Goal: Complete application form: Complete application form

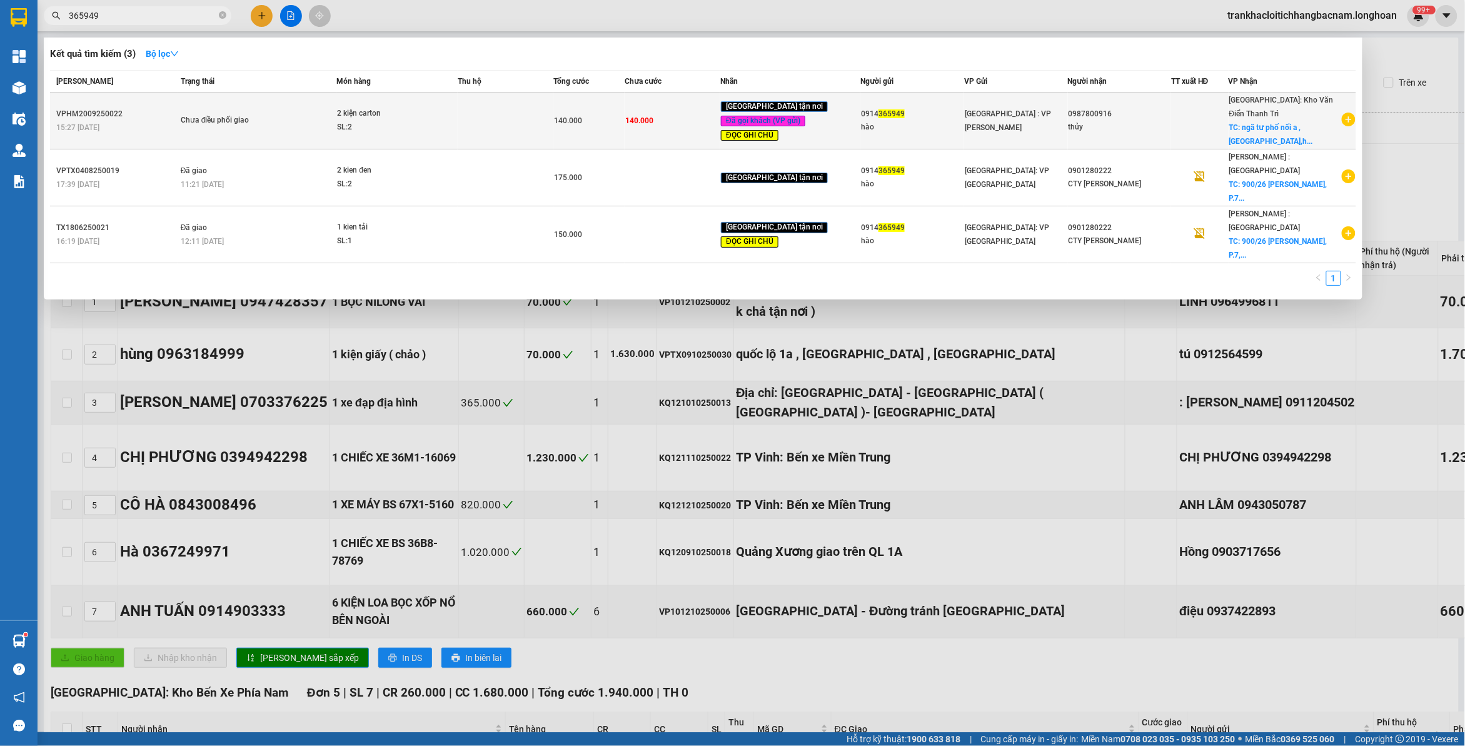
type input "365949"
click at [378, 116] on div "2 kiện carton" at bounding box center [384, 114] width 94 height 14
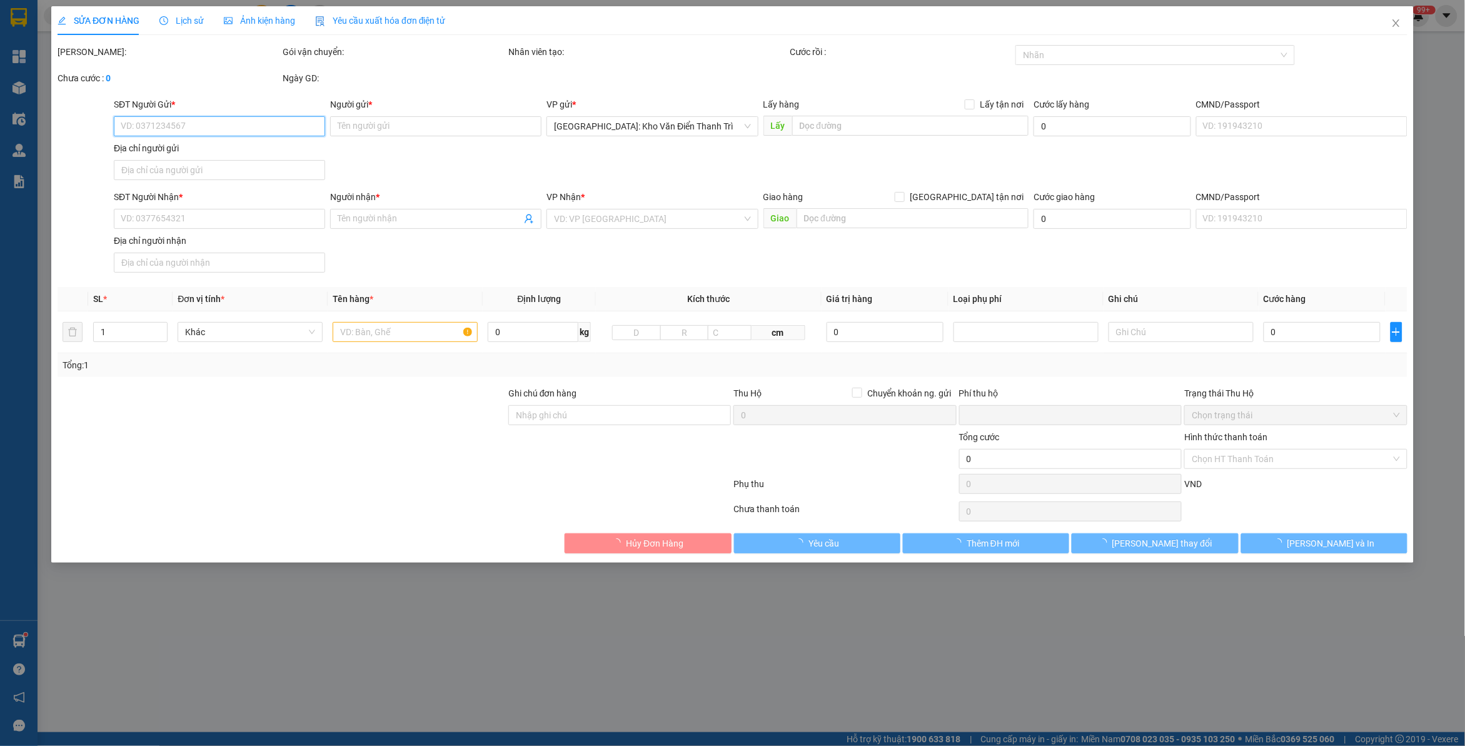
type input "0914365949"
type input "hào"
type input "0987800916"
type input "thủy"
checkbox input "true"
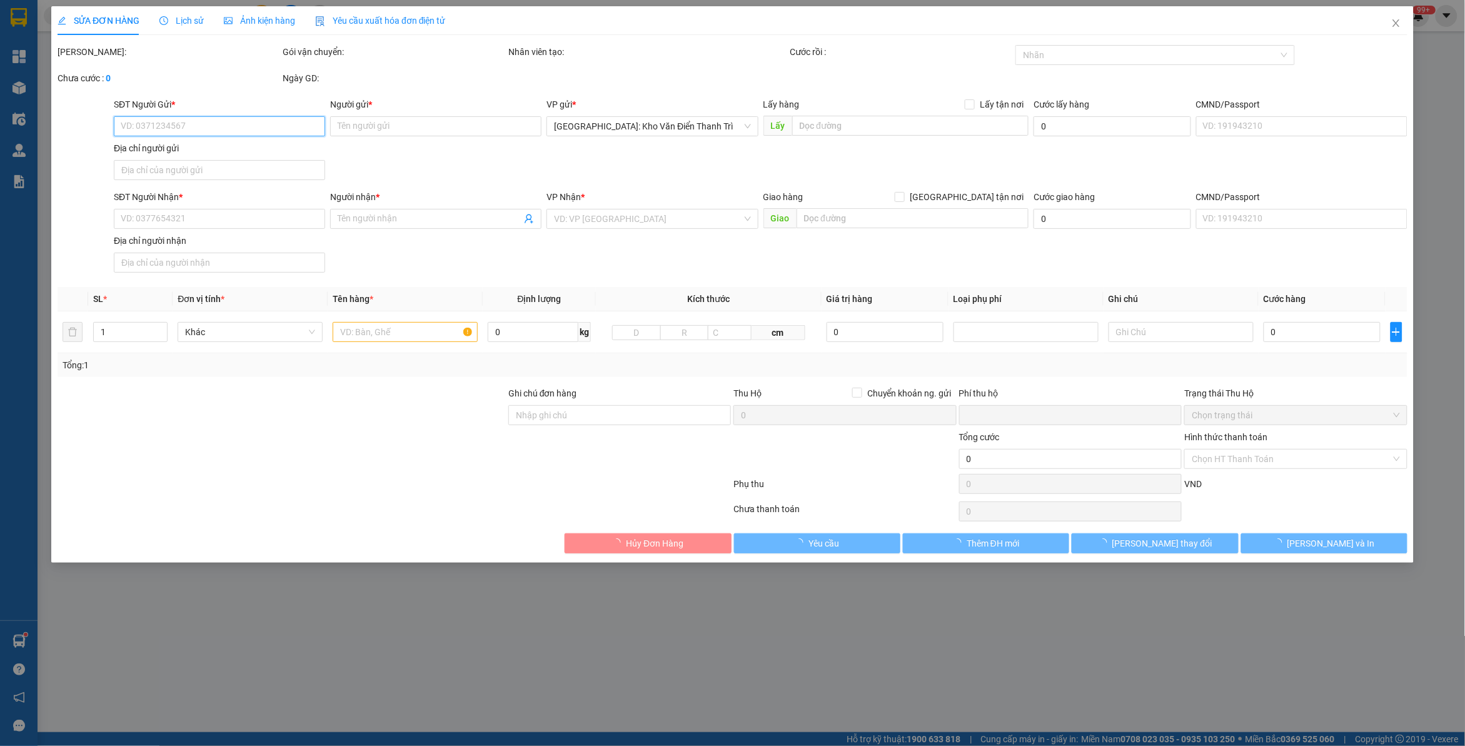
type input "ngã tư phố nối a ,[GEOGRAPHIC_DATA],[GEOGRAPHIC_DATA]"
type input "Đức Anh Đã Thu tiền"
type input "0"
type input "140.000"
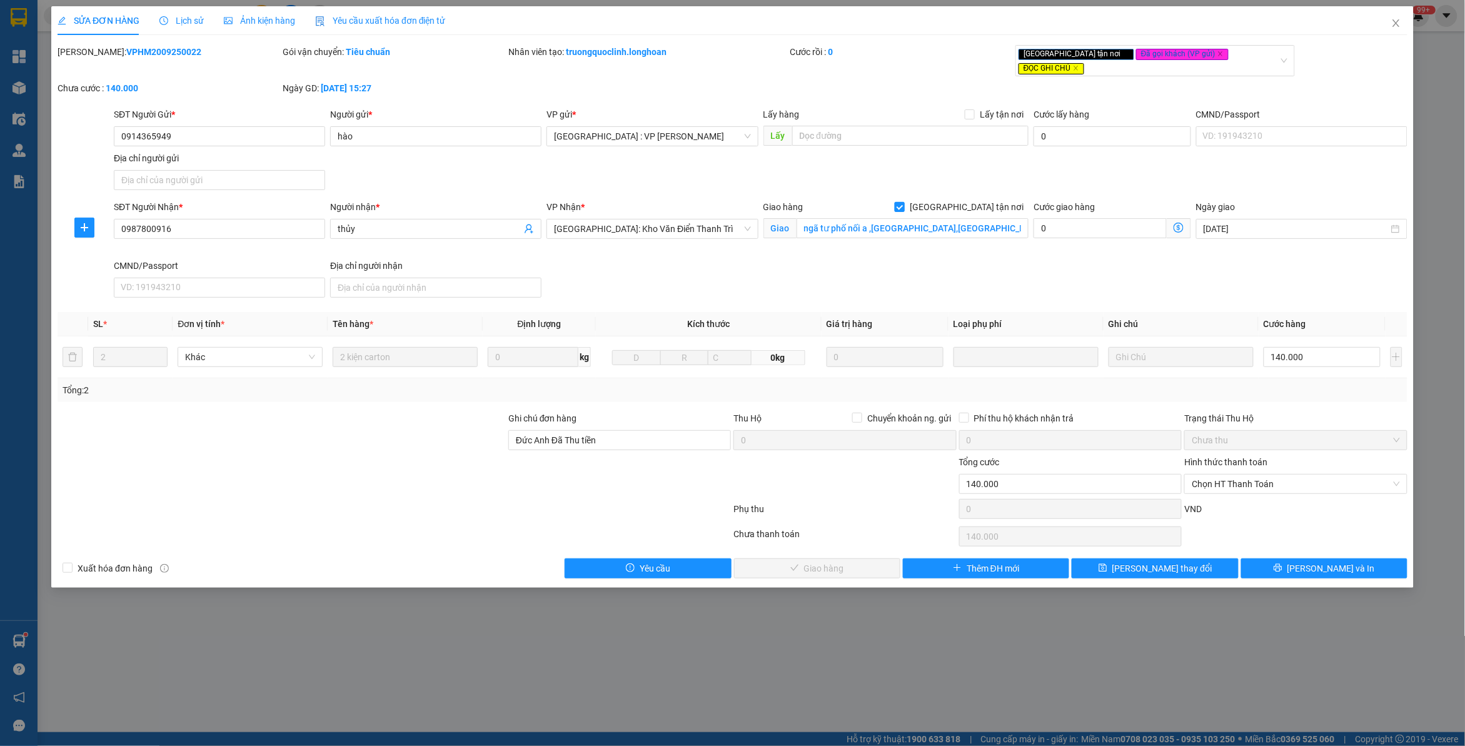
click at [993, 201] on span "[GEOGRAPHIC_DATA] tận nơi" at bounding box center [967, 207] width 124 height 14
click at [904, 202] on input "[GEOGRAPHIC_DATA] tận nơi" at bounding box center [899, 206] width 9 height 9
checkbox input "false"
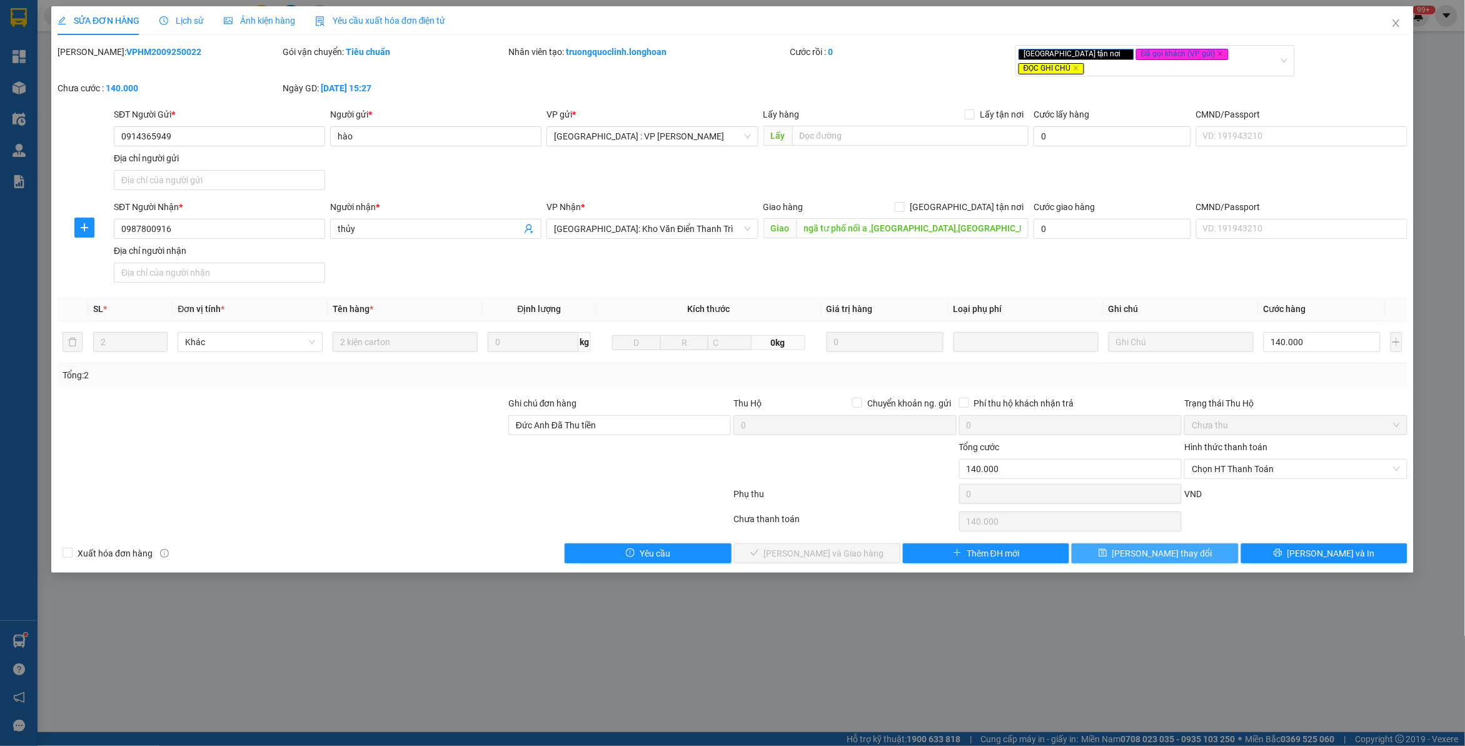
drag, startPoint x: 1168, startPoint y: 551, endPoint x: 1124, endPoint y: 535, distance: 45.9
click at [1164, 548] on span "[PERSON_NAME] thay đổi" at bounding box center [1163, 554] width 100 height 14
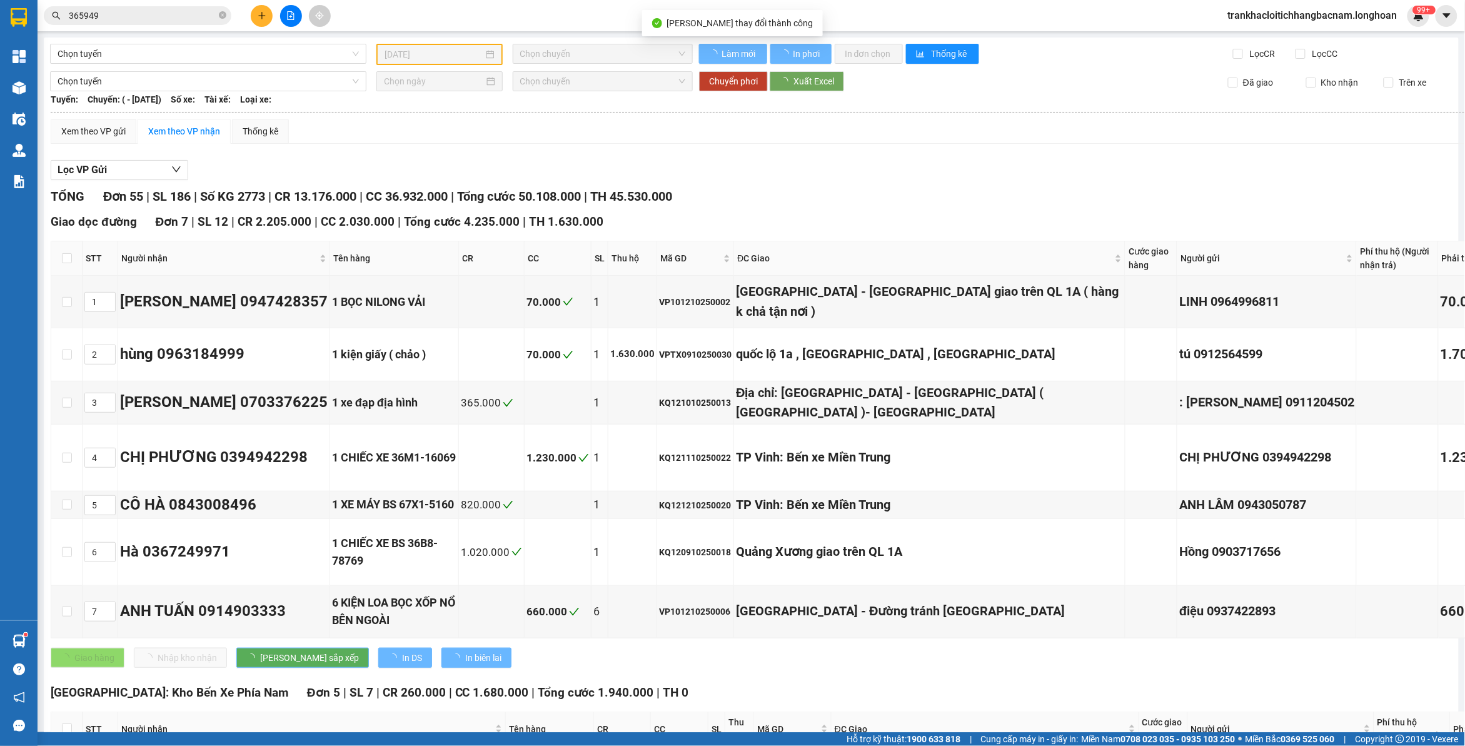
click at [170, 14] on input "365949" at bounding box center [143, 16] width 148 height 14
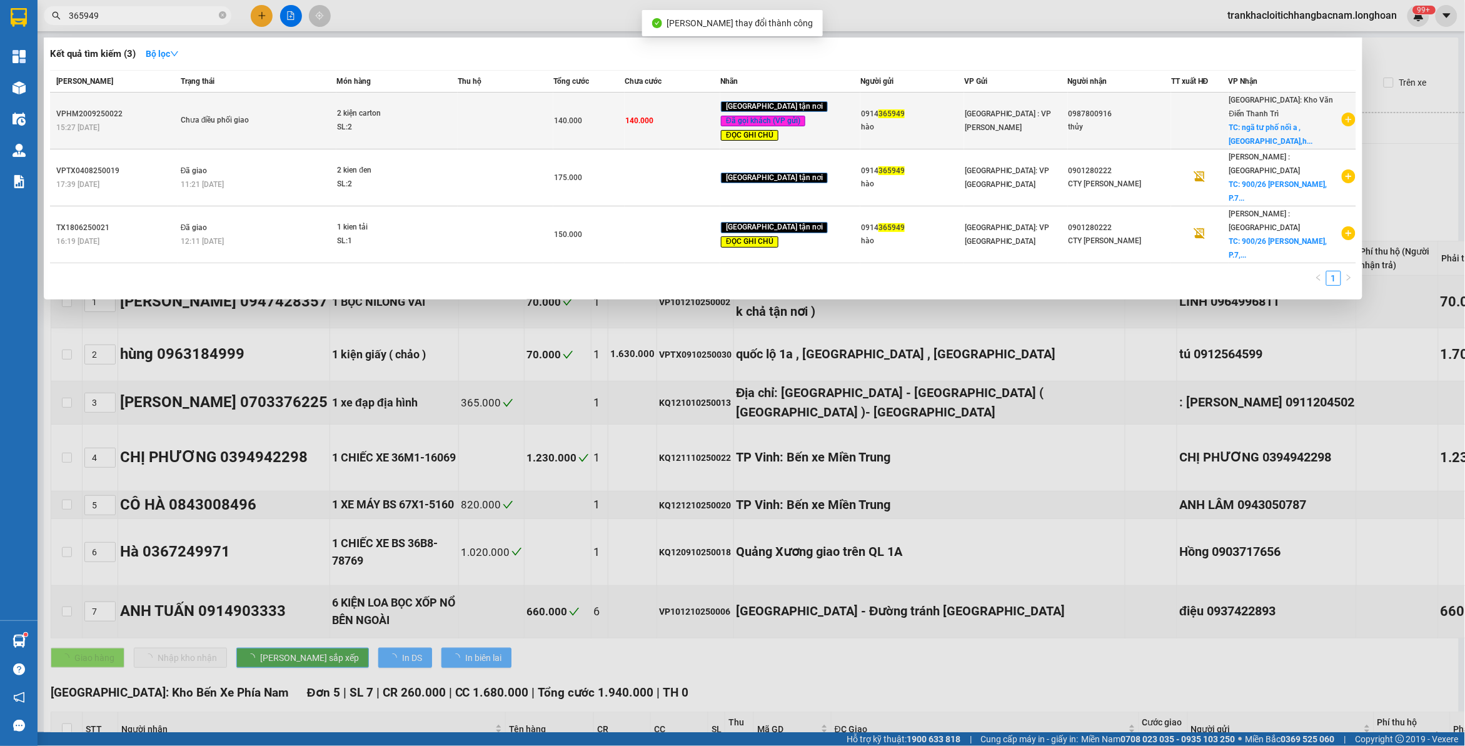
click at [350, 121] on div "SL: 2" at bounding box center [384, 128] width 94 height 14
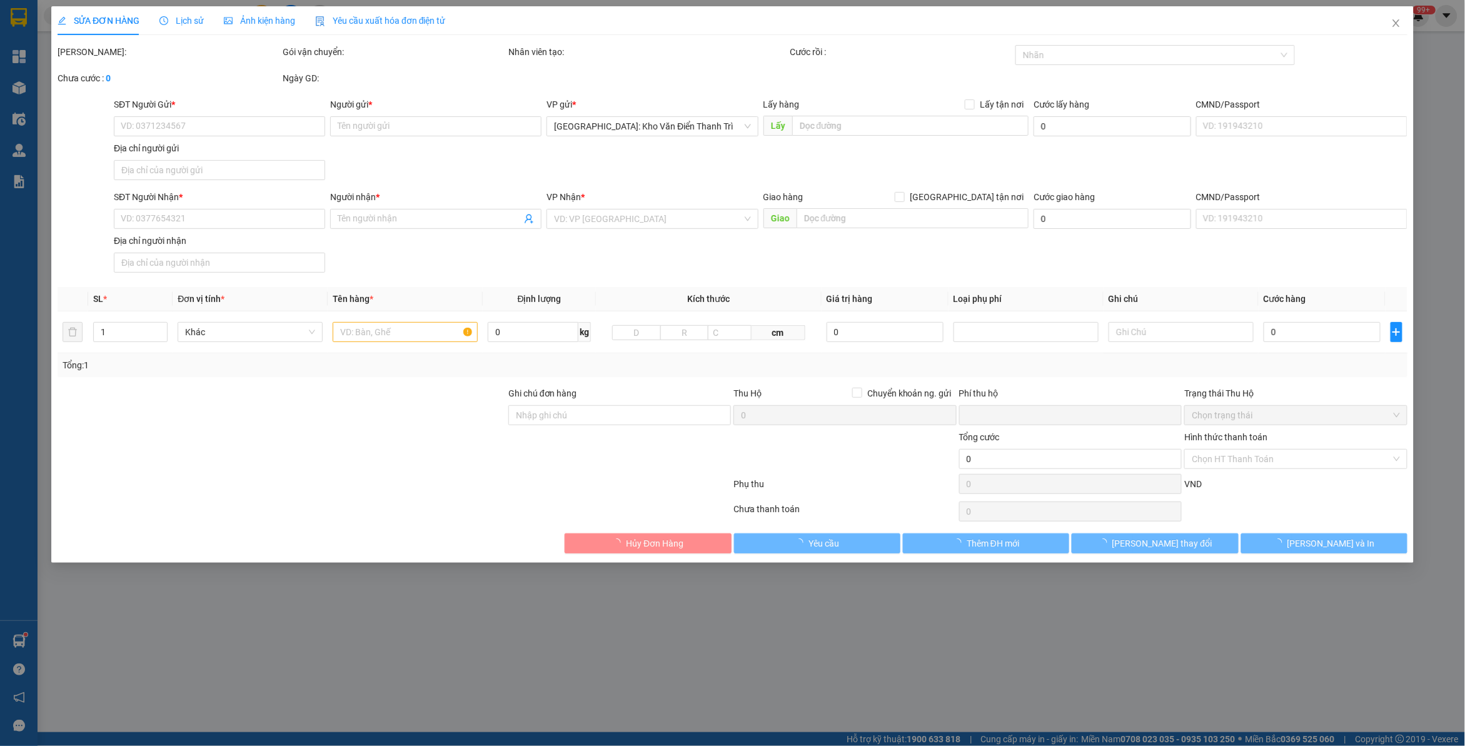
type input "0914365949"
type input "hào"
type input "0987800916"
type input "thủy"
type input "ngã tư phố nối a ,[GEOGRAPHIC_DATA],[GEOGRAPHIC_DATA]"
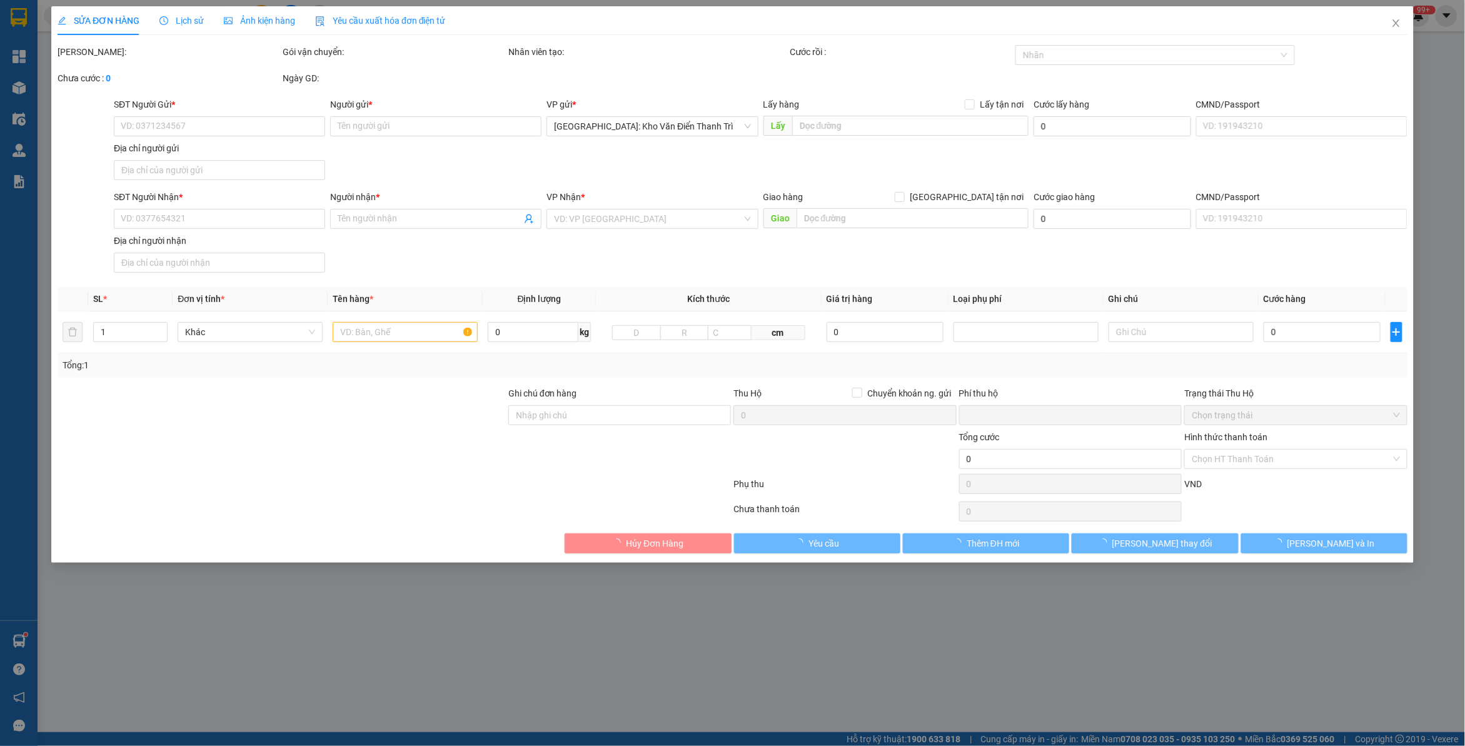
type input "Đức Anh Đã Thu tiền"
type input "0"
type input "140.000"
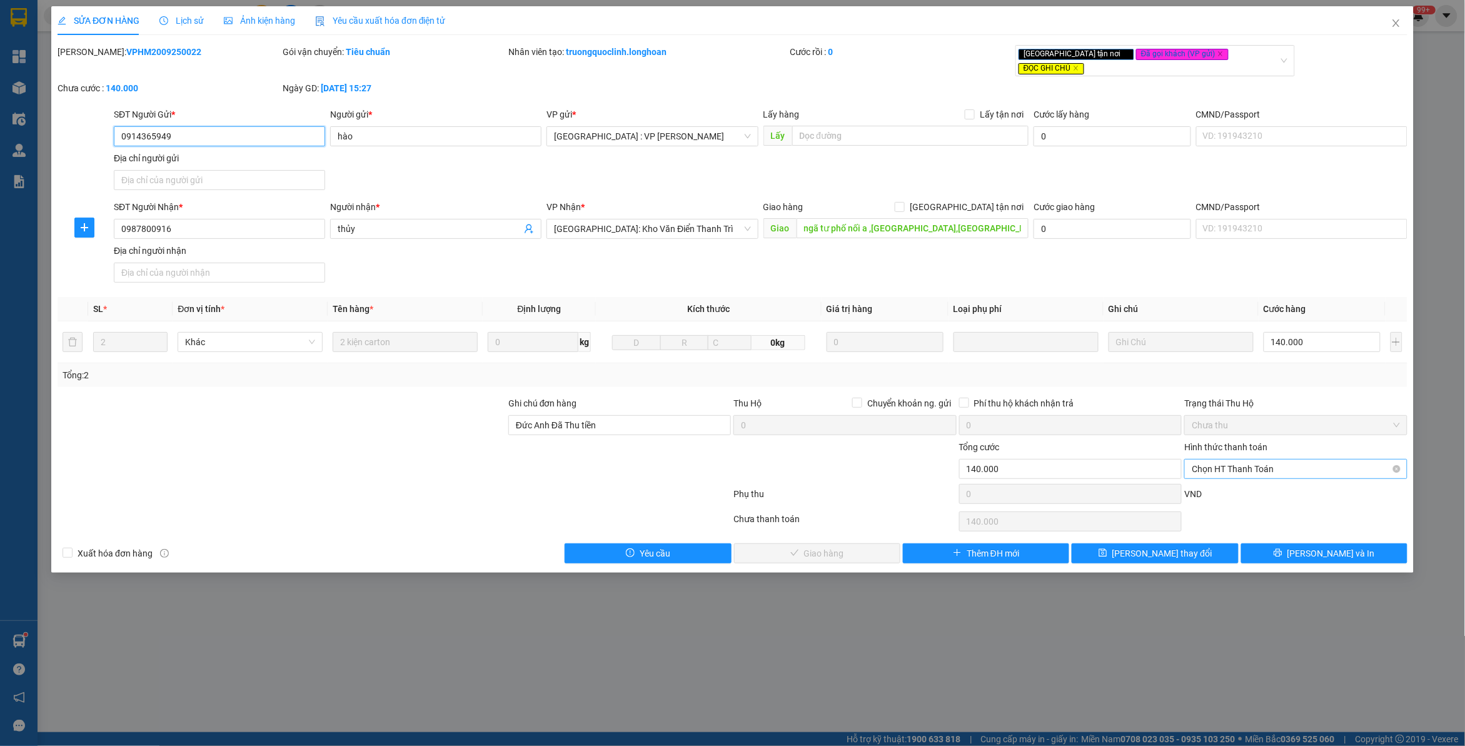
click at [1224, 460] on span "Chọn HT Thanh Toán" at bounding box center [1296, 469] width 208 height 19
click at [1218, 486] on div "Tại văn phòng" at bounding box center [1297, 485] width 208 height 14
type input "0"
click at [832, 547] on span "[PERSON_NAME] và Giao hàng" at bounding box center [824, 554] width 120 height 14
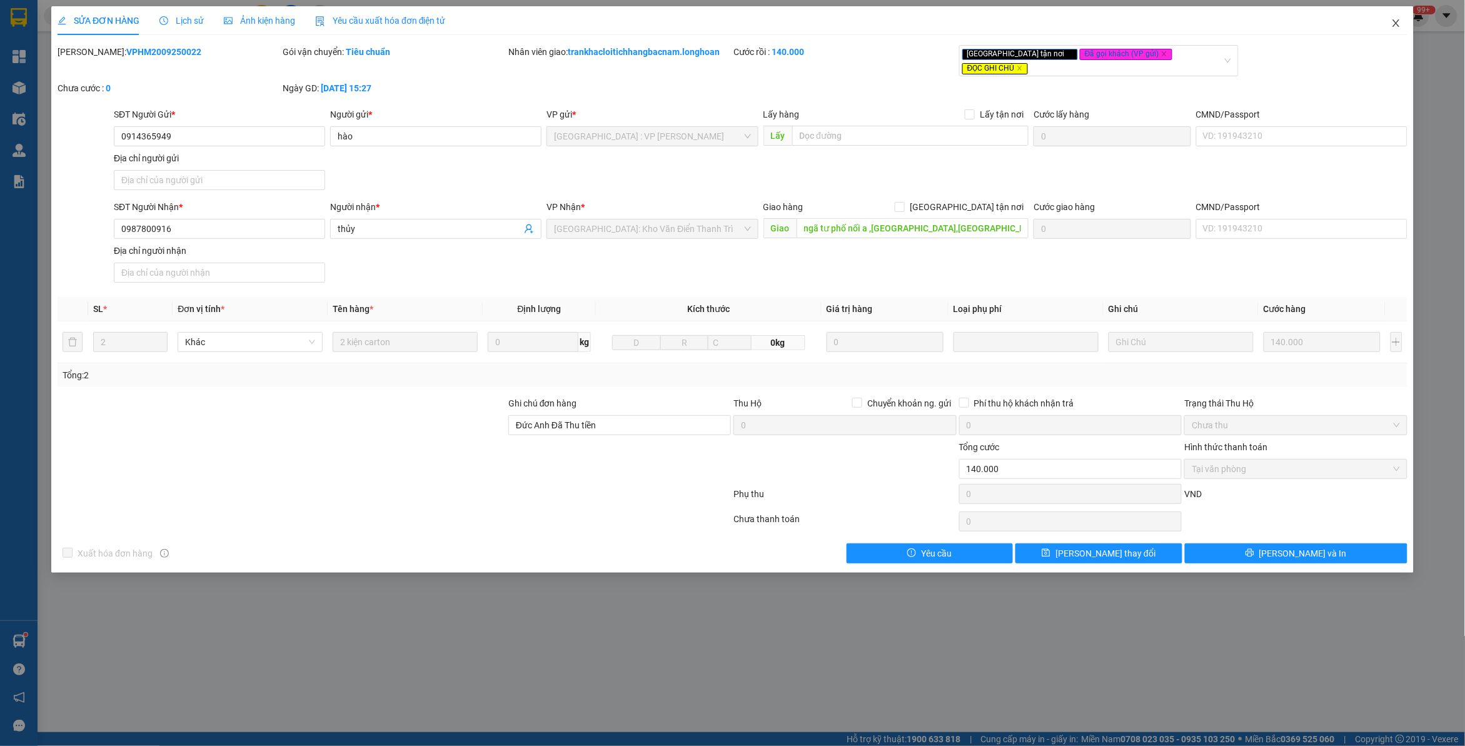
click at [1395, 19] on icon "close" at bounding box center [1396, 23] width 10 height 10
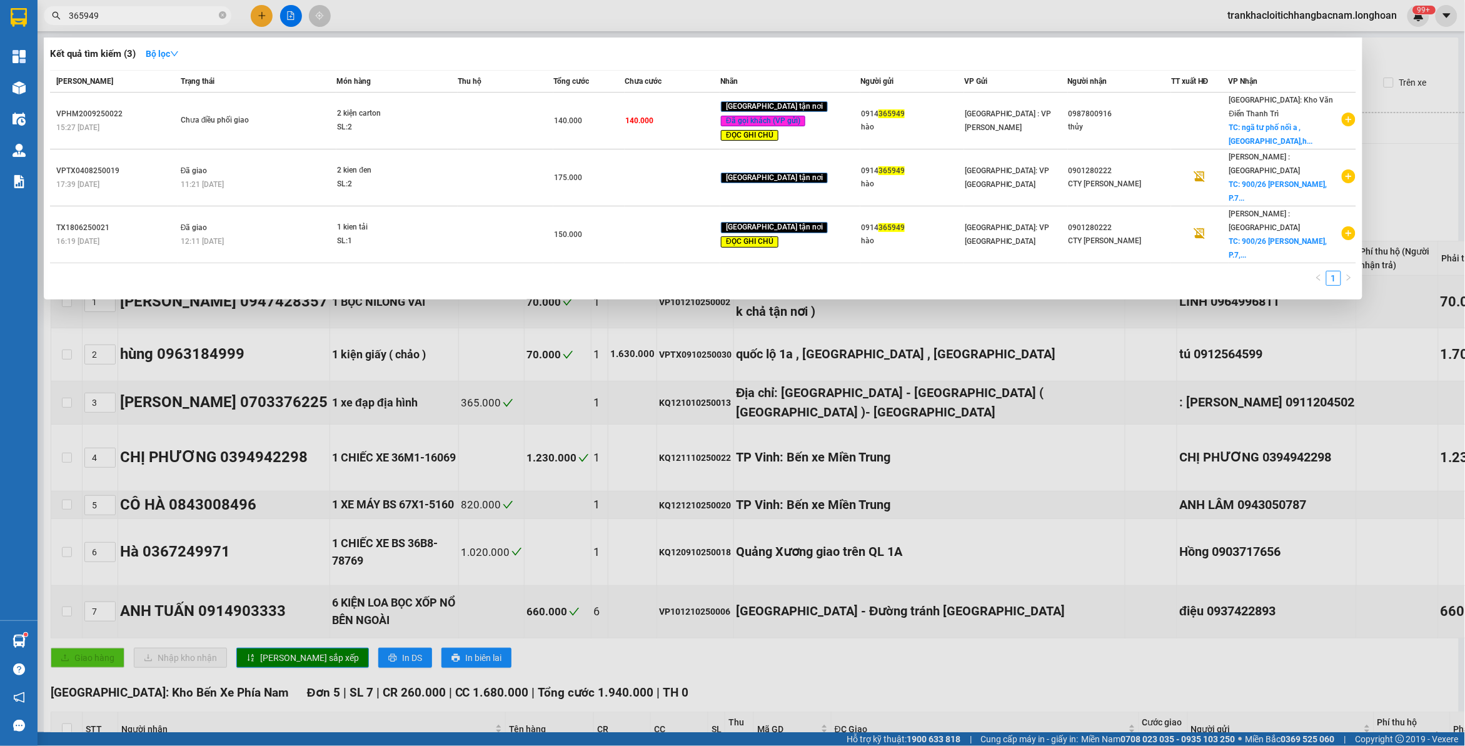
click at [148, 18] on input "365949" at bounding box center [143, 16] width 148 height 14
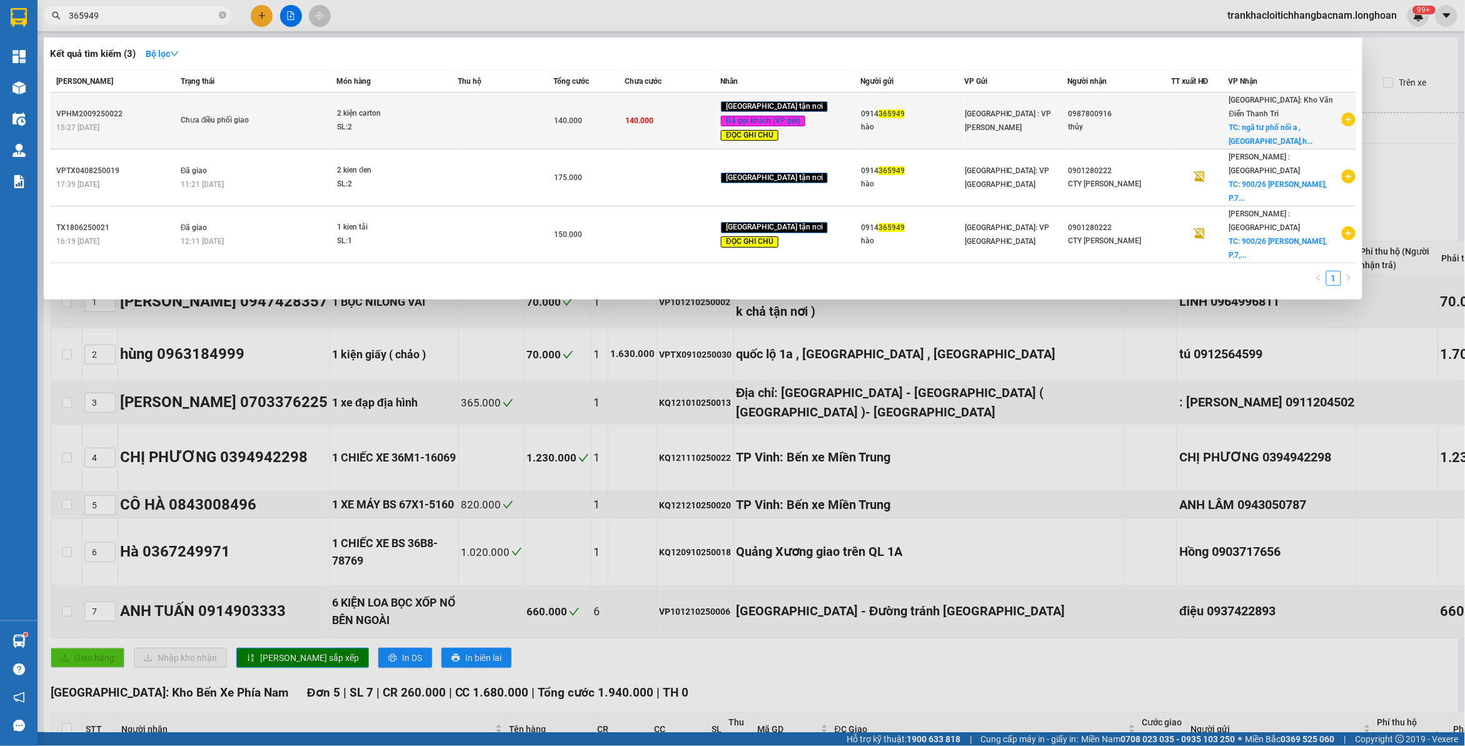
click at [431, 118] on div "2 kiện carton" at bounding box center [384, 114] width 94 height 14
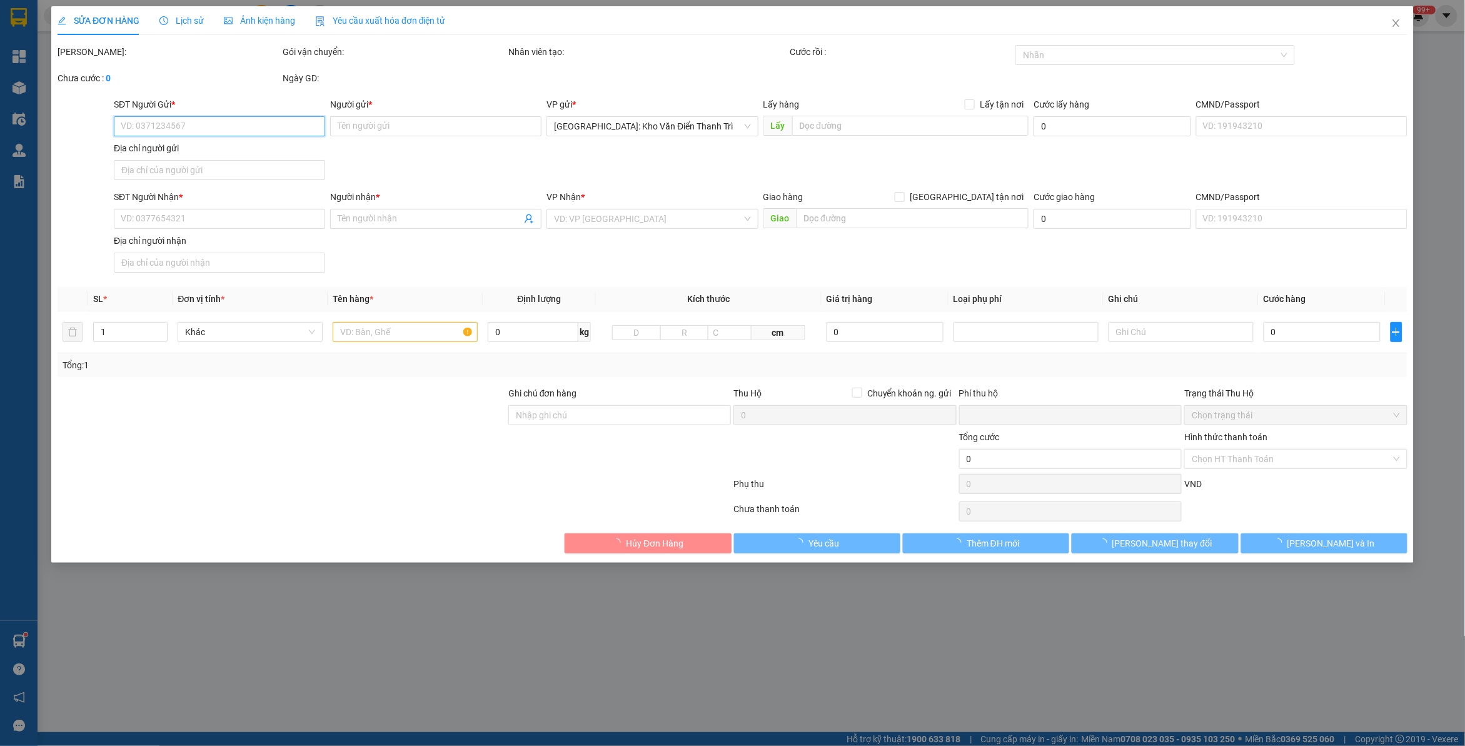
type input "0914365949"
type input "hào"
type input "0987800916"
type input "thủy"
type input "ngã tư phố nối a ,[GEOGRAPHIC_DATA],[GEOGRAPHIC_DATA]"
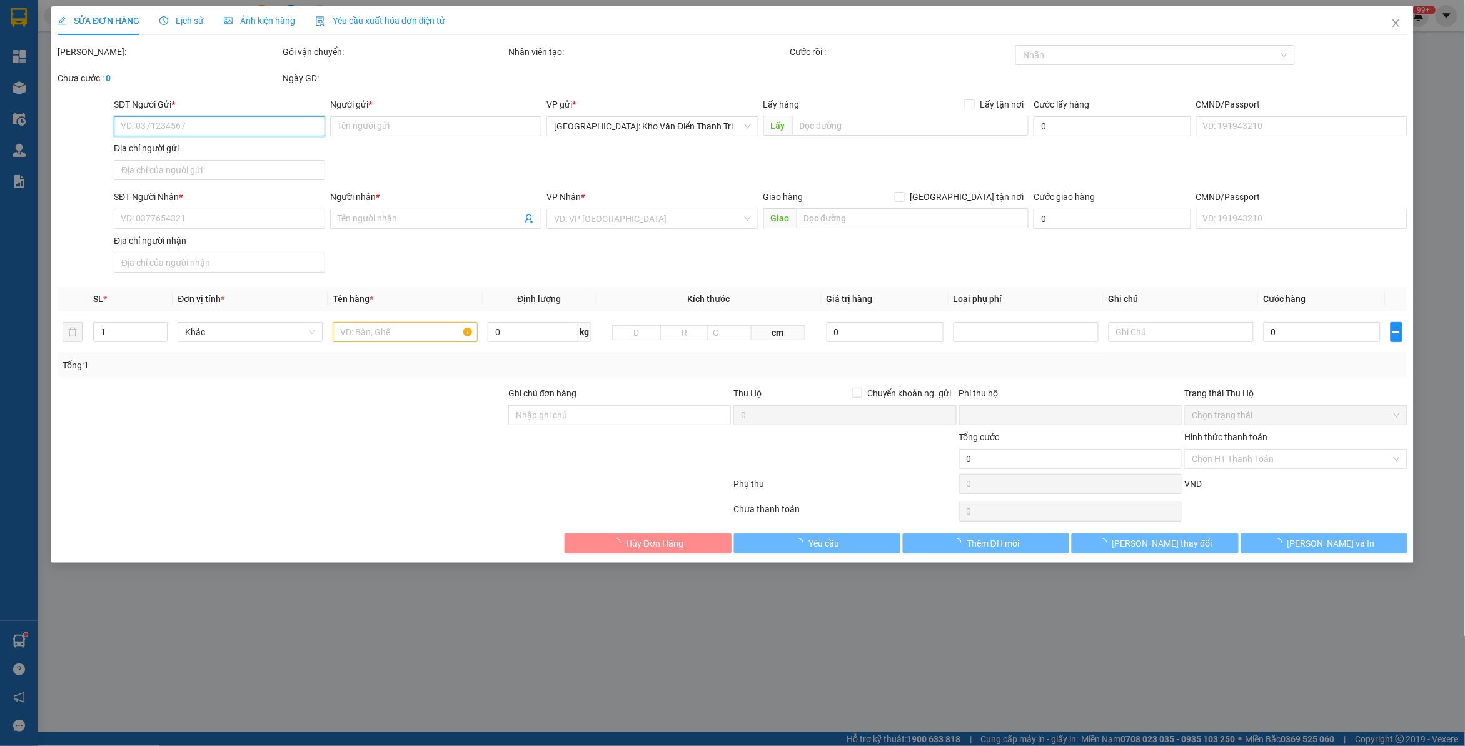
type input "Đức Anh Đã Thu tiền"
type input "0"
type input "140.000"
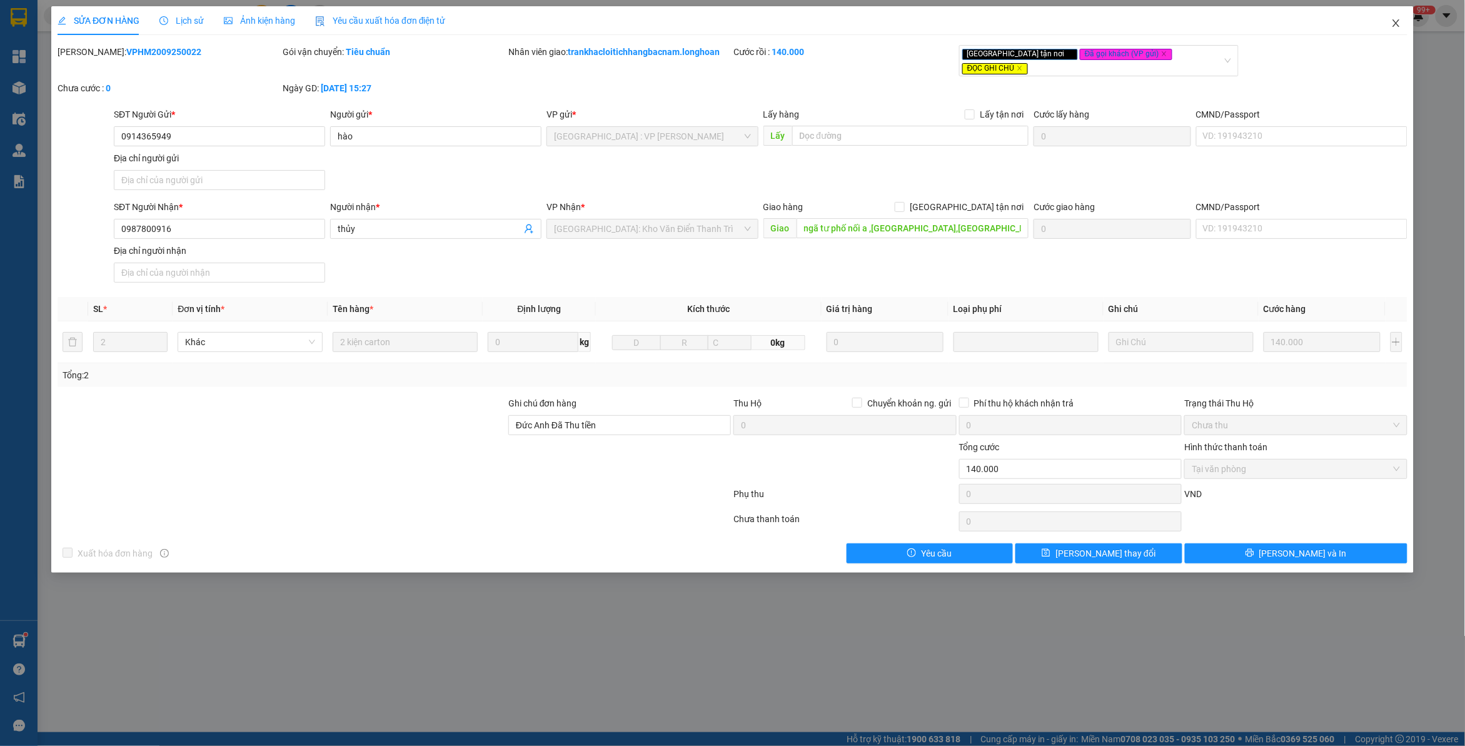
click at [1395, 27] on icon "close" at bounding box center [1396, 23] width 10 height 10
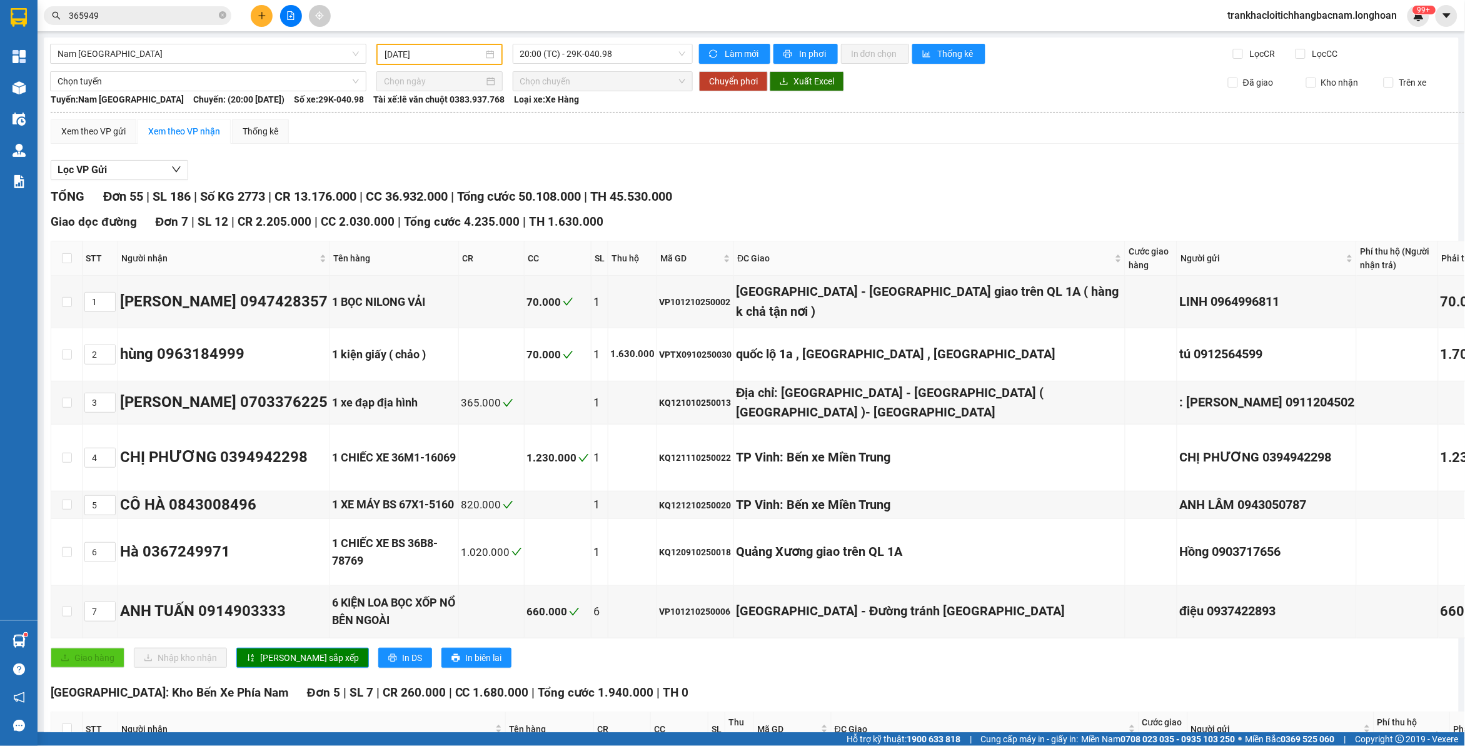
click at [176, 19] on input "365949" at bounding box center [143, 16] width 148 height 14
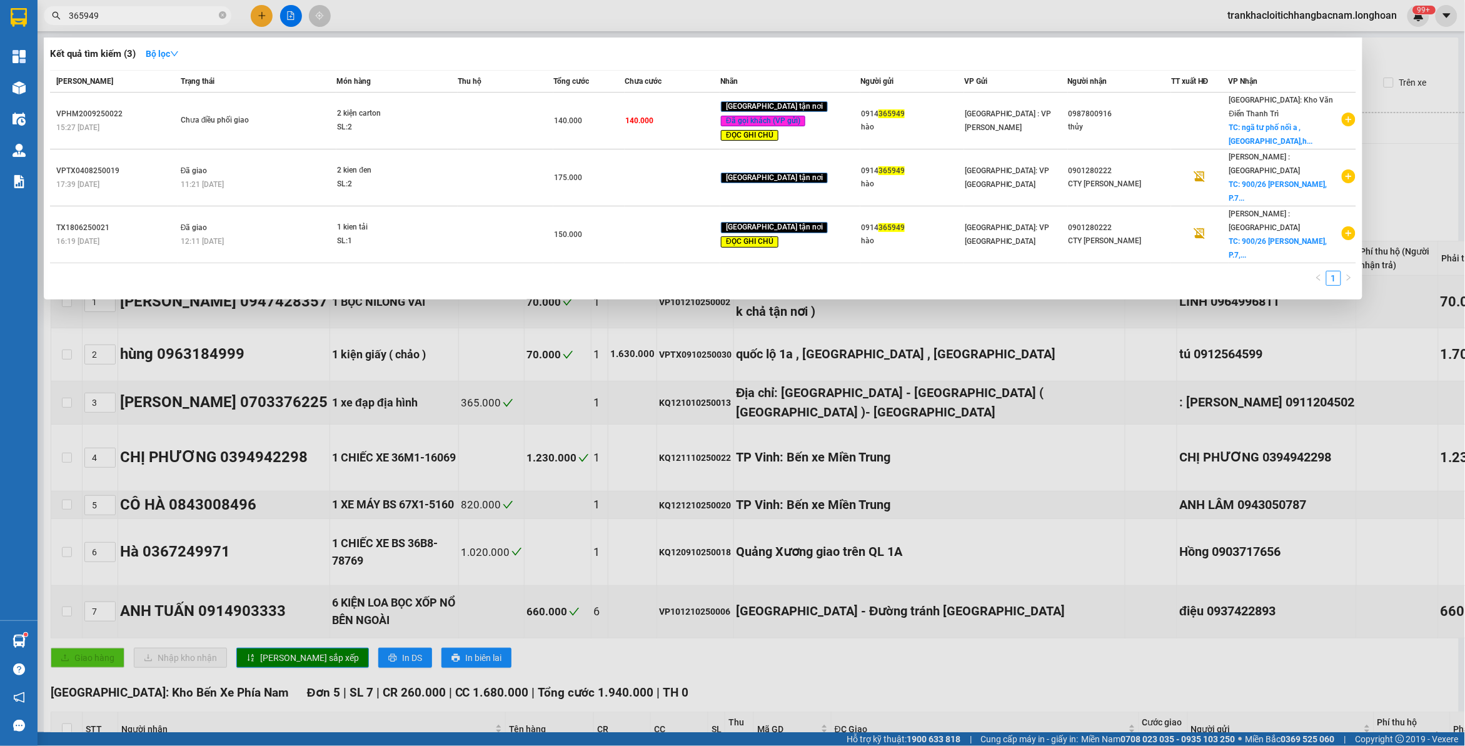
click at [176, 19] on input "365949" at bounding box center [143, 16] width 148 height 14
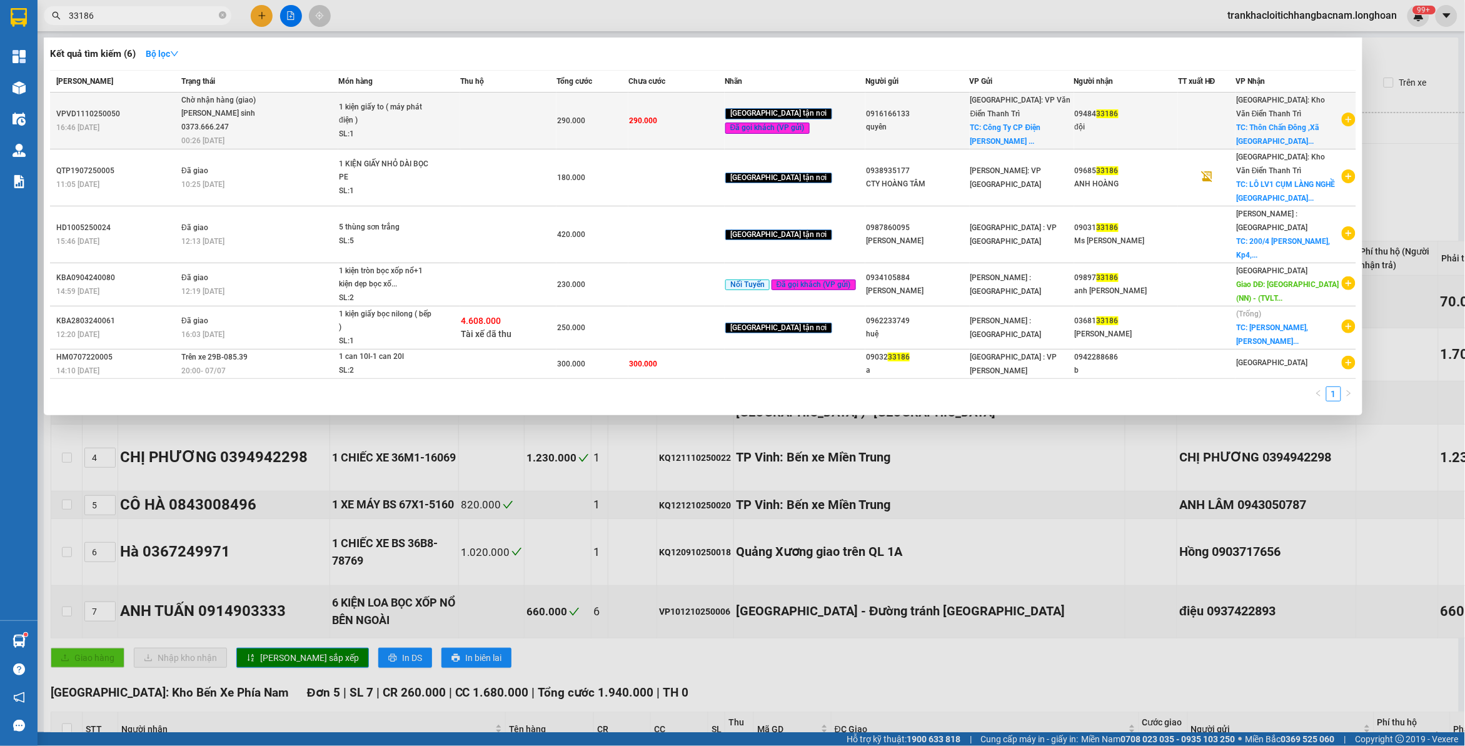
type input "33186"
click at [433, 129] on div "SL: 1" at bounding box center [386, 135] width 94 height 14
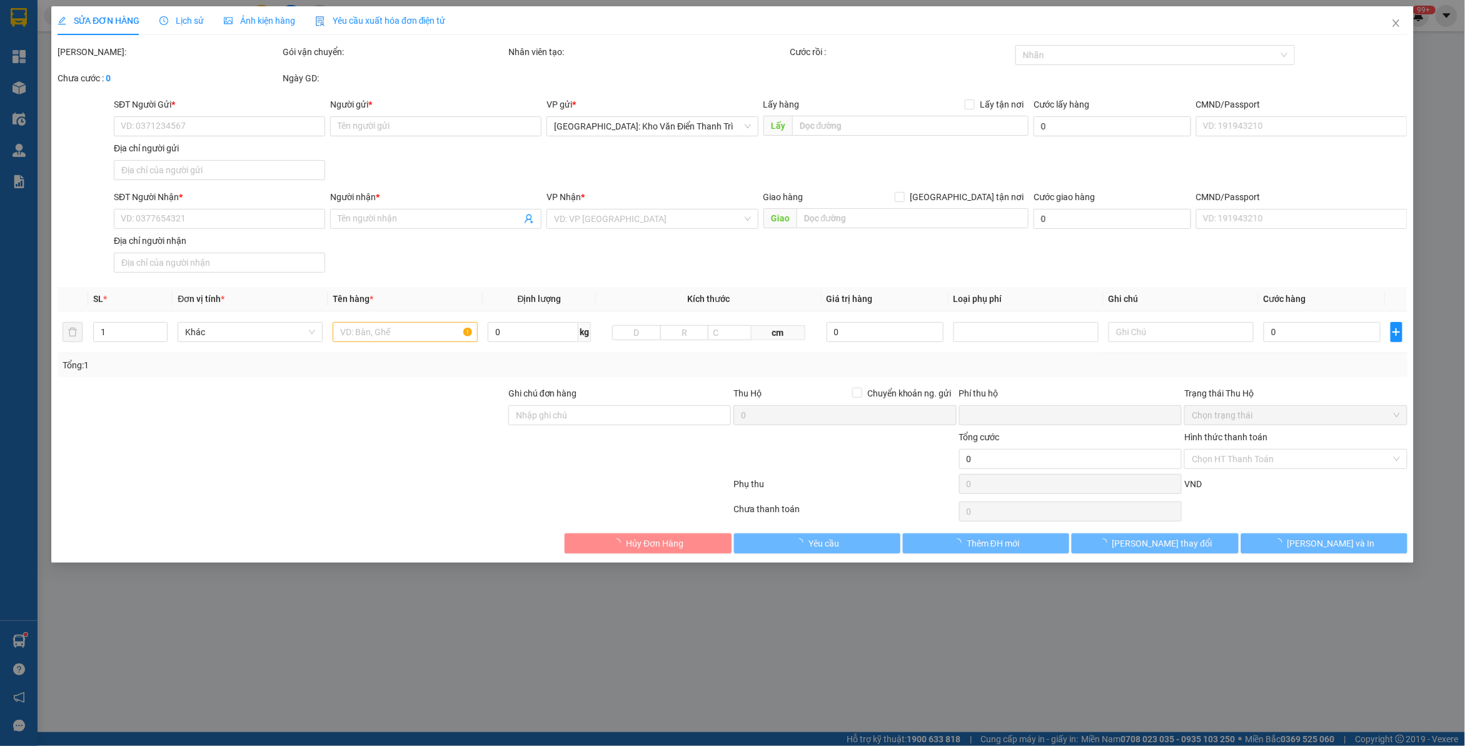
type input "0916166133"
type input "quyên"
checkbox input "true"
type input "Công Ty CP Điện Máy Hoàng Long, địa chỉ Hải Âu 09 - SP3C-01 [GEOGRAPHIC_DATA] […"
type input "0948433186"
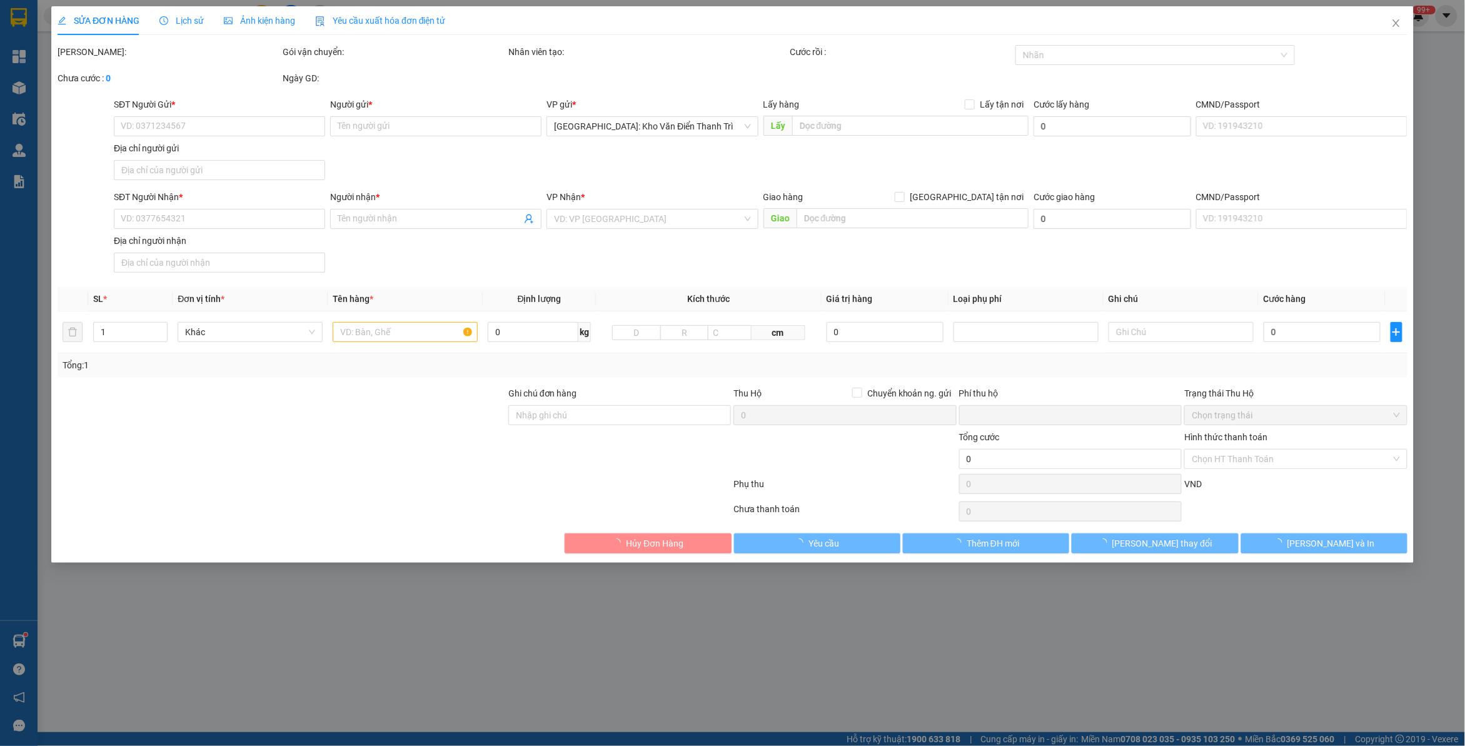
type input "đội"
checkbox input "true"
type input "[GEOGRAPHIC_DATA] ,Xã [GEOGRAPHIC_DATA], [GEOGRAPHIC_DATA],"
type input "HÀNG DỄ MÓP MÉO CHÚ Ý BỐC XẾP NHẸ TAY KHÔNG ĐÈ HÀNG ( KHÔNG ĐỀN GIÁ TRỊ HÀNG )"
type input "0"
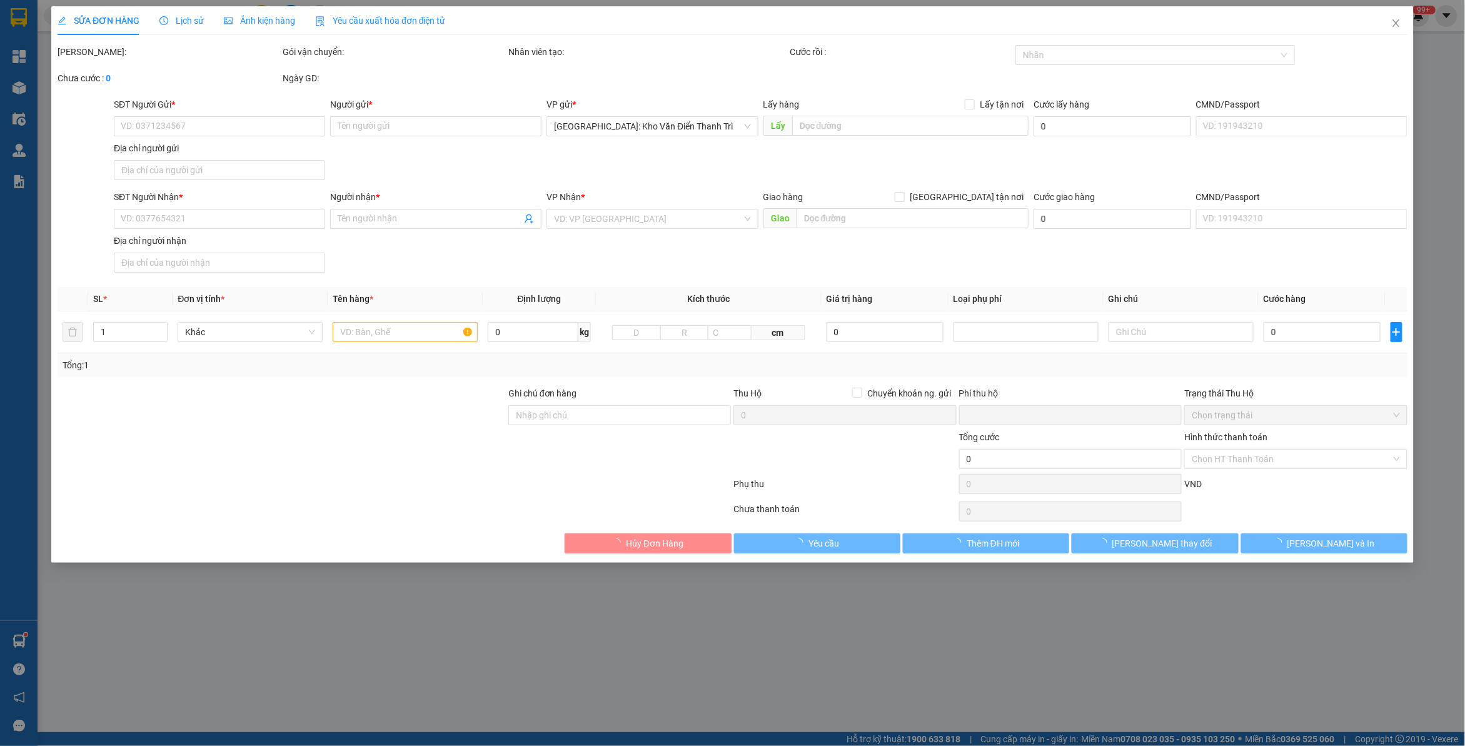
type input "290.000"
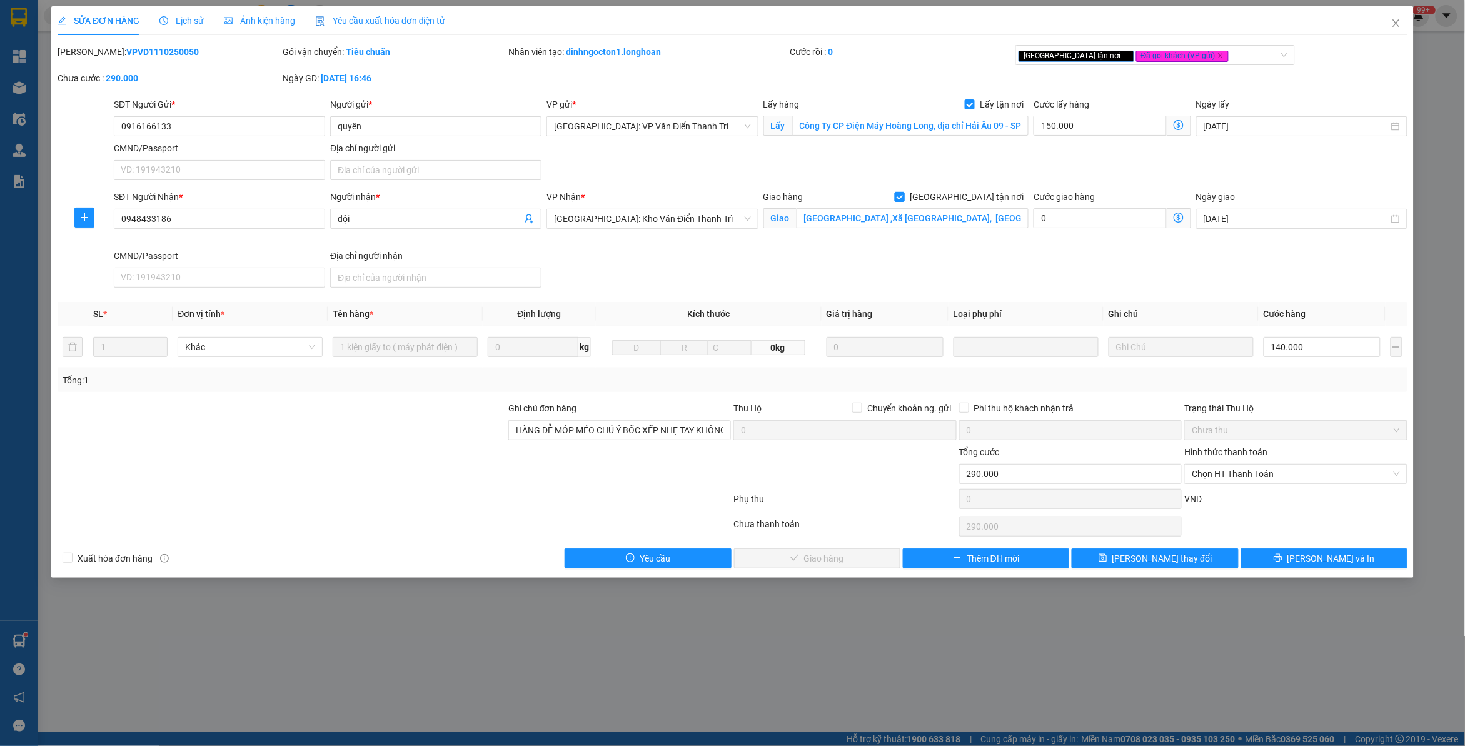
click at [986, 198] on span "[GEOGRAPHIC_DATA] tận nơi" at bounding box center [967, 197] width 124 height 14
click at [904, 198] on input "[GEOGRAPHIC_DATA] tận nơi" at bounding box center [899, 196] width 9 height 9
checkbox input "false"
type input "140.000"
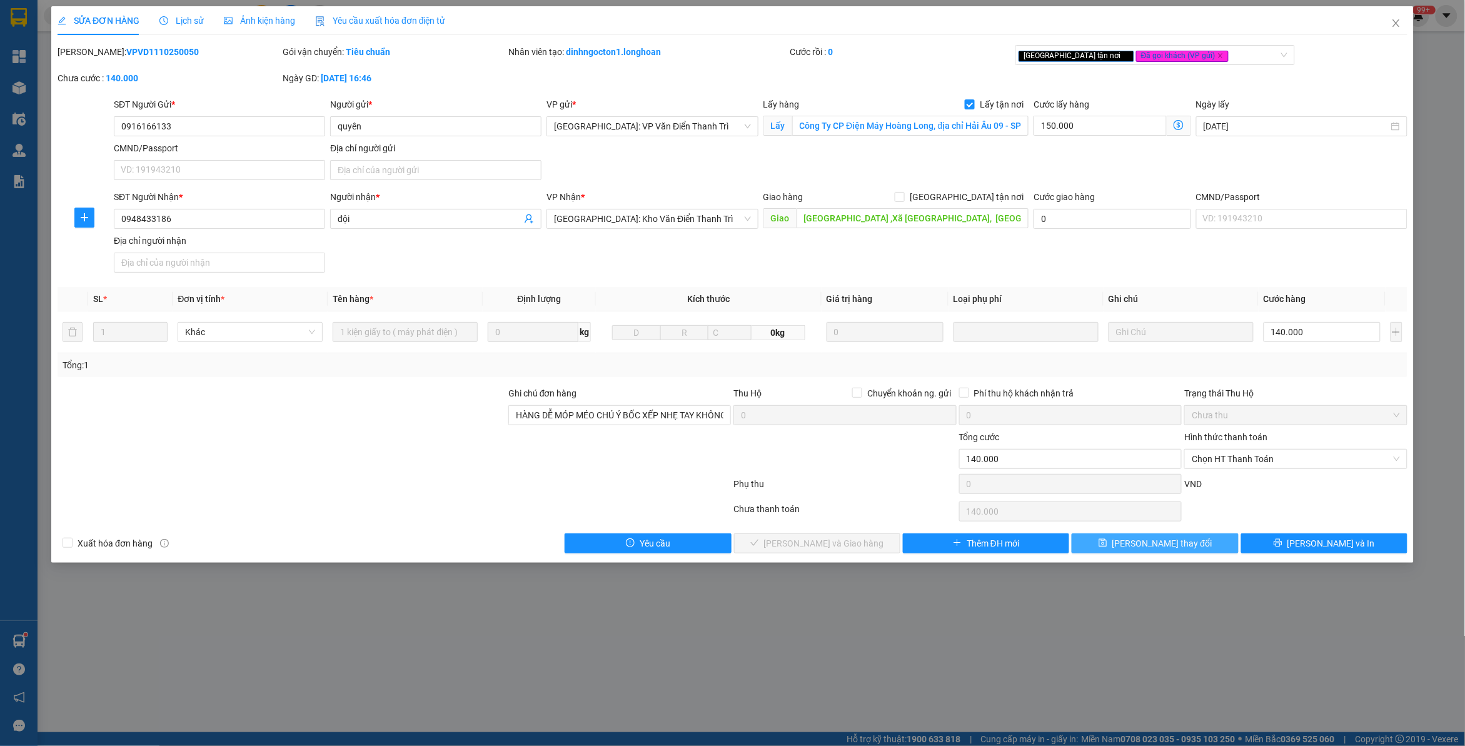
click at [1182, 545] on span "[PERSON_NAME] thay đổi" at bounding box center [1163, 544] width 100 height 14
type input "290.000"
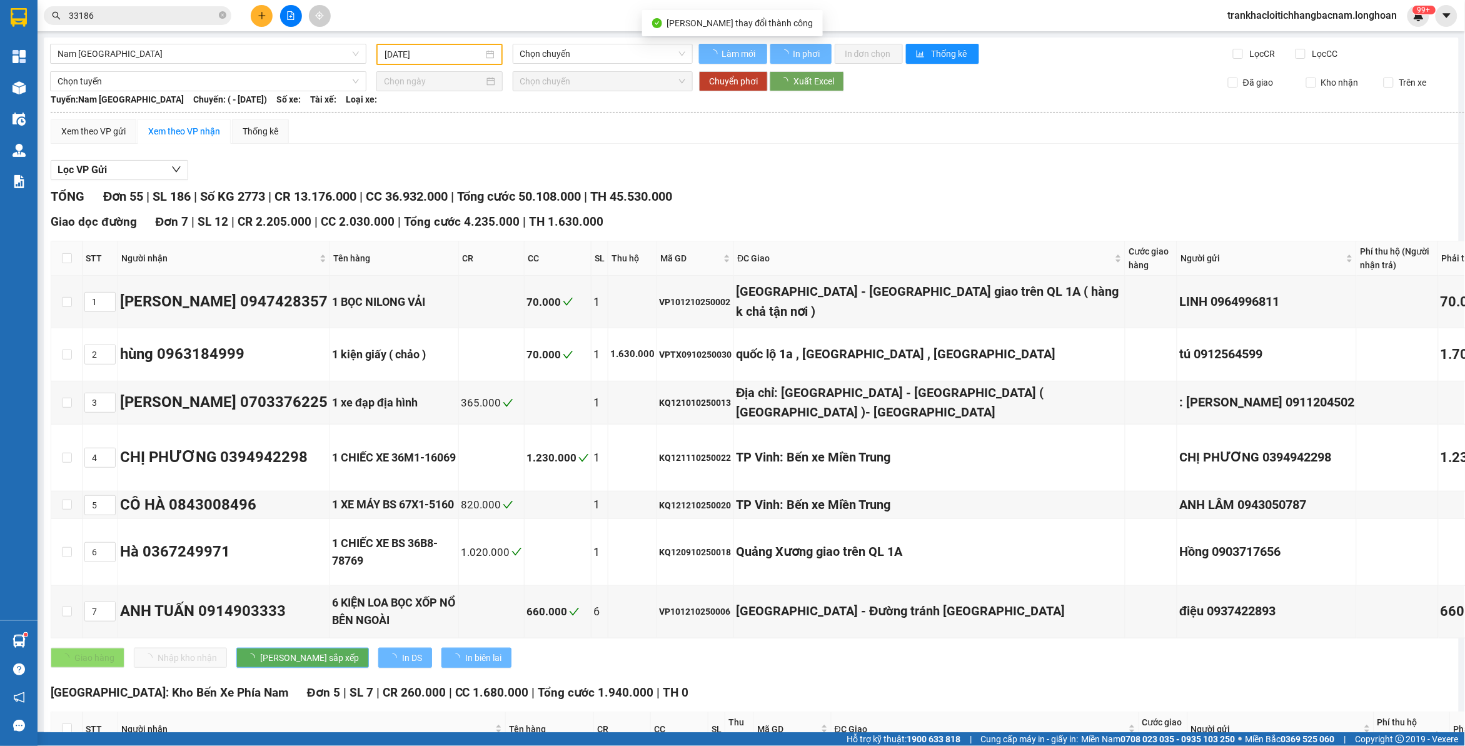
click at [154, 14] on input "33186" at bounding box center [143, 16] width 148 height 14
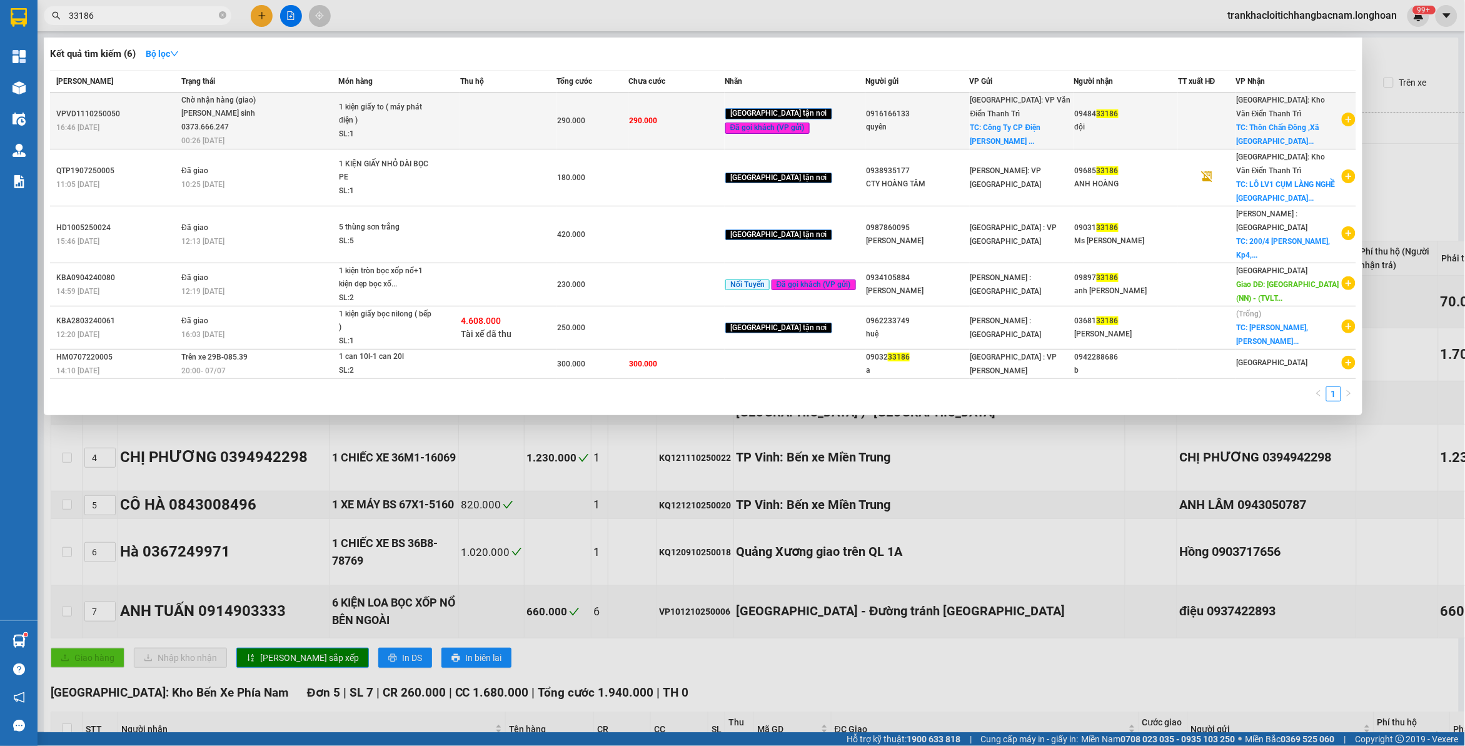
click at [394, 129] on div "SL: 1" at bounding box center [386, 135] width 94 height 14
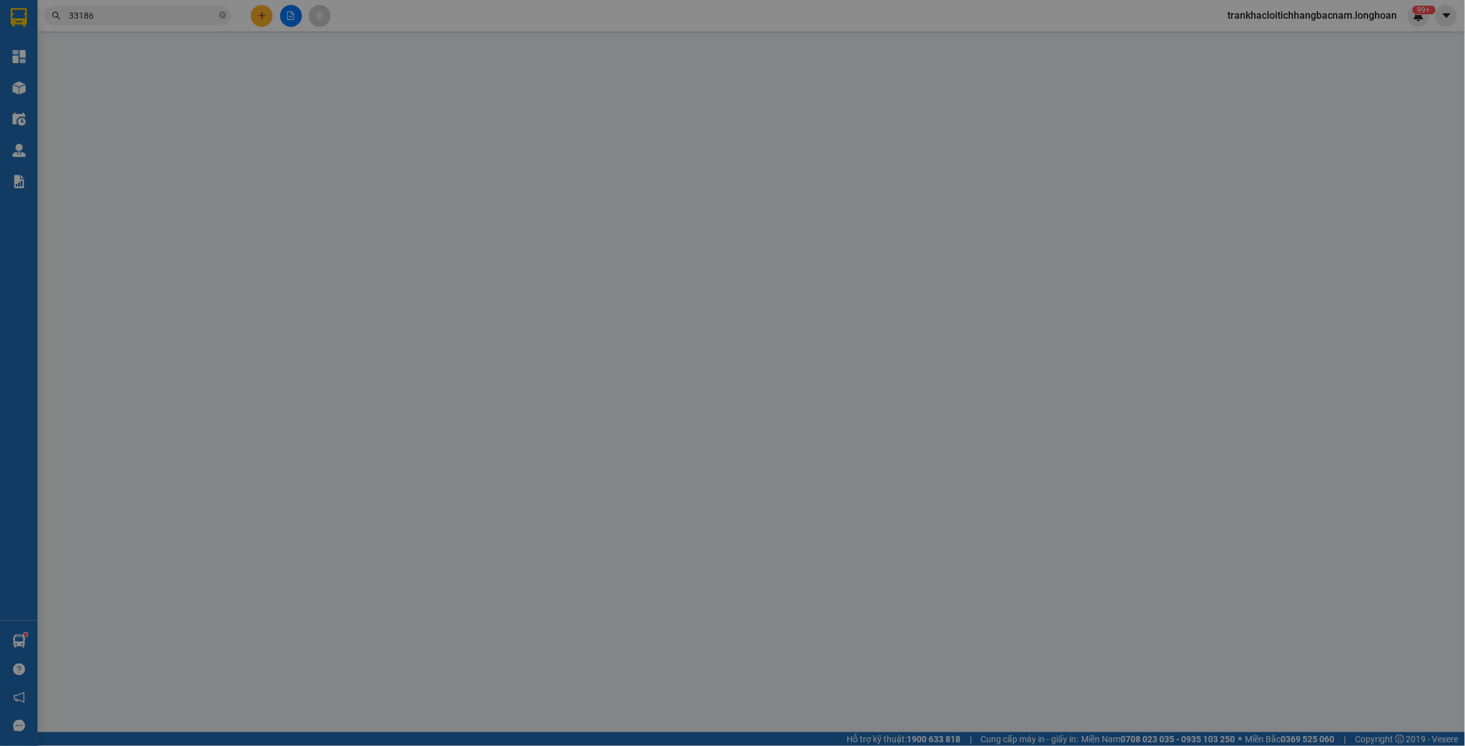
type input "0916166133"
type input "quyên"
checkbox input "true"
type input "Công Ty CP Điện Máy Hoàng Long, địa chỉ Hải Âu 09 - SP3C-01 [GEOGRAPHIC_DATA] […"
type input "0948433186"
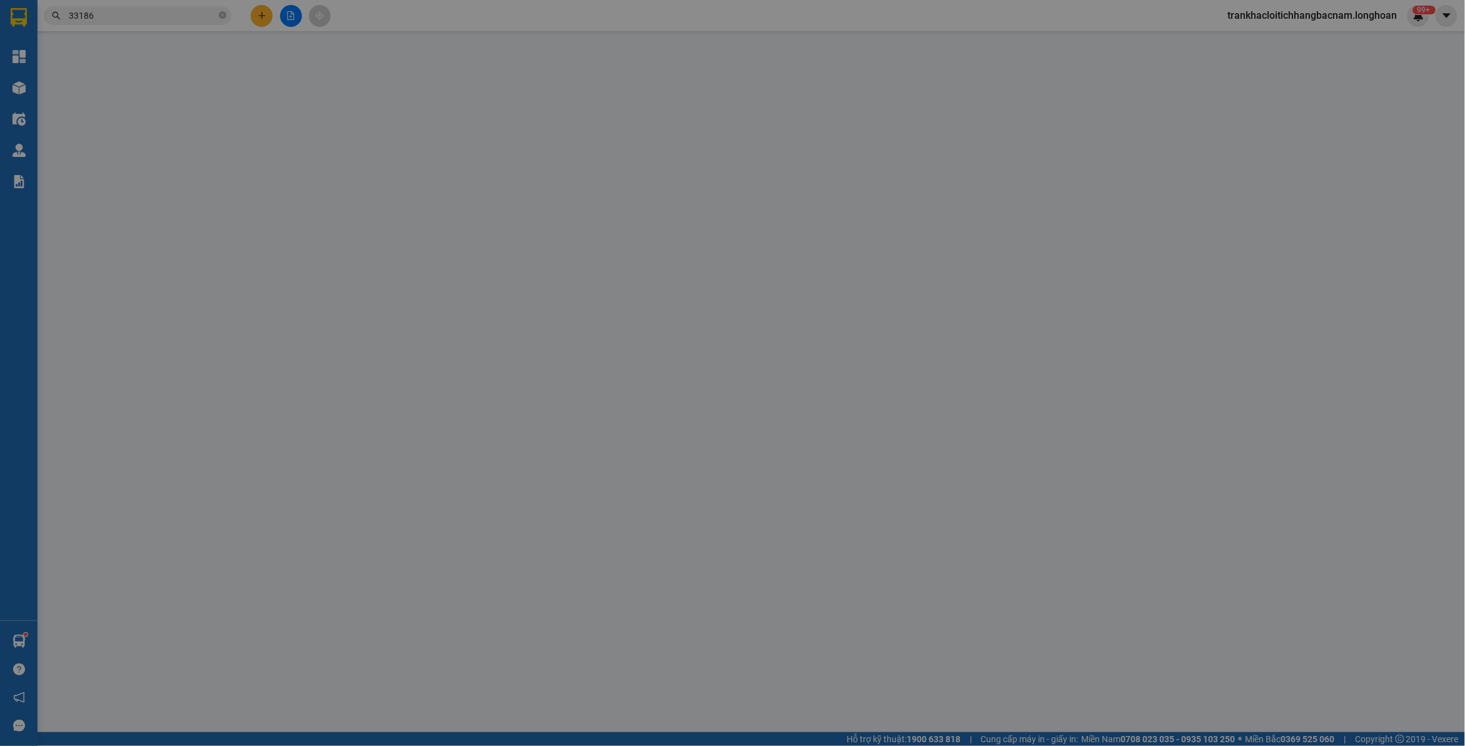
type input "đội"
type input "[GEOGRAPHIC_DATA] ,Xã [GEOGRAPHIC_DATA], [GEOGRAPHIC_DATA],"
type input "HÀNG DỄ MÓP MÉO CHÚ Ý BỐC XẾP NHẸ TAY KHÔNG ĐÈ HÀNG ( KHÔNG ĐỀN GIÁ TRỊ HÀNG )"
type input "0"
type input "290.000"
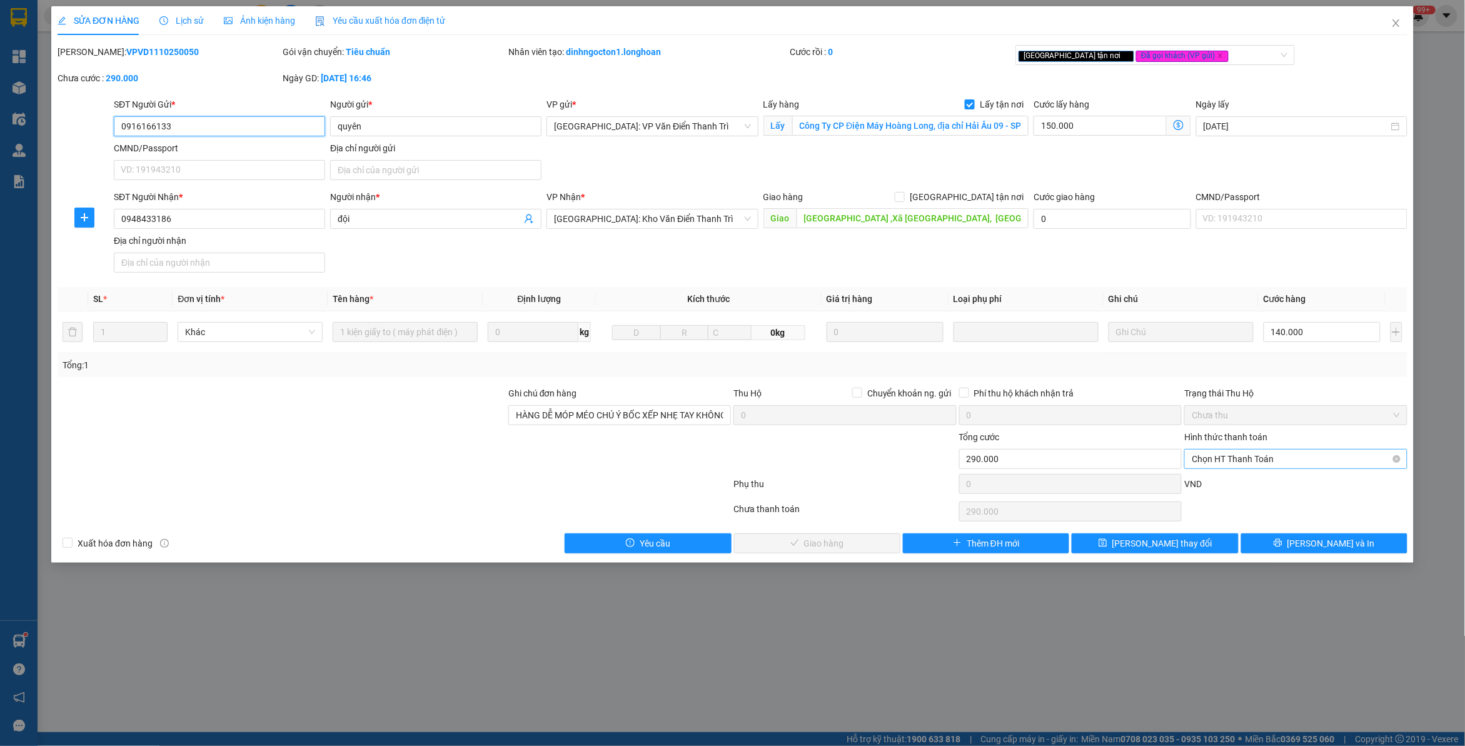
click at [1232, 458] on span "Chọn HT Thanh Toán" at bounding box center [1296, 459] width 208 height 19
click at [1213, 490] on div "Tại văn phòng" at bounding box center [1297, 485] width 208 height 14
type input "0"
click at [829, 545] on span "[PERSON_NAME] và Giao hàng" at bounding box center [824, 544] width 120 height 14
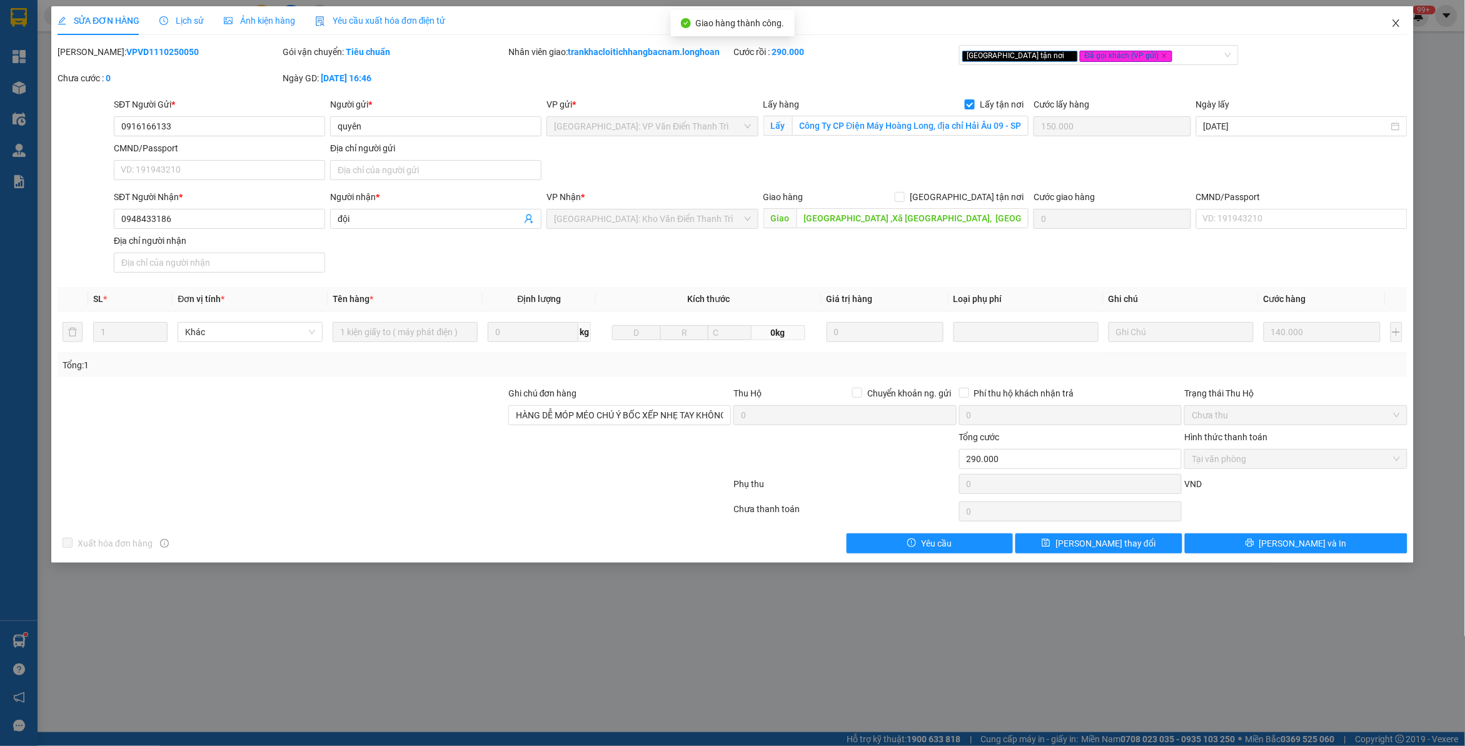
click at [1408, 29] on span "Close" at bounding box center [1396, 23] width 35 height 35
